Goal: Navigation & Orientation: Go to known website

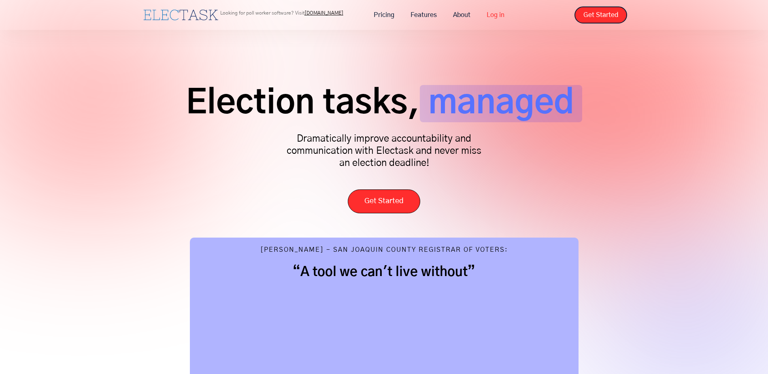
click at [486, 11] on link "Log in" at bounding box center [496, 14] width 34 height 17
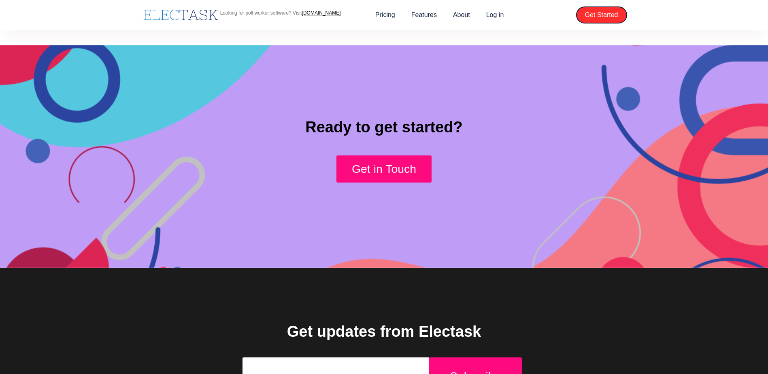
scroll to position [714, 0]
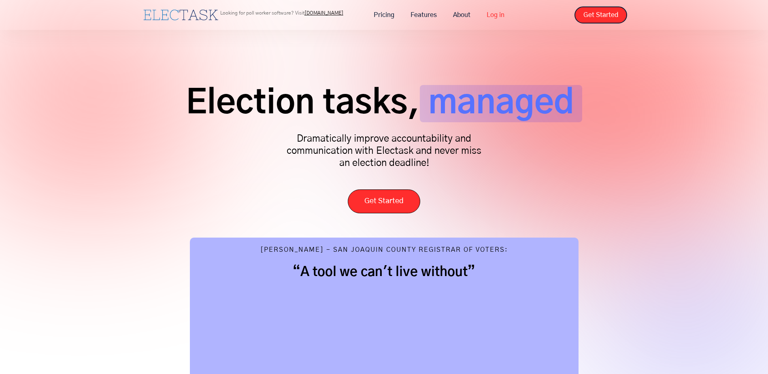
click at [496, 13] on link "Log in" at bounding box center [496, 14] width 34 height 17
